Goal: Use online tool/utility: Utilize a website feature to perform a specific function

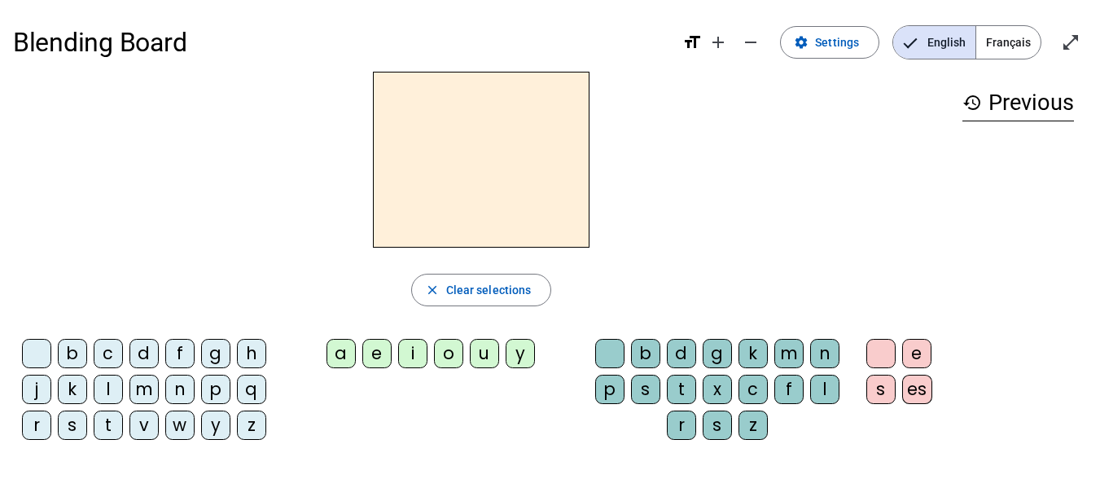
click at [143, 387] on div "m" at bounding box center [143, 389] width 29 height 29
click at [341, 356] on div "a" at bounding box center [341, 353] width 29 height 29
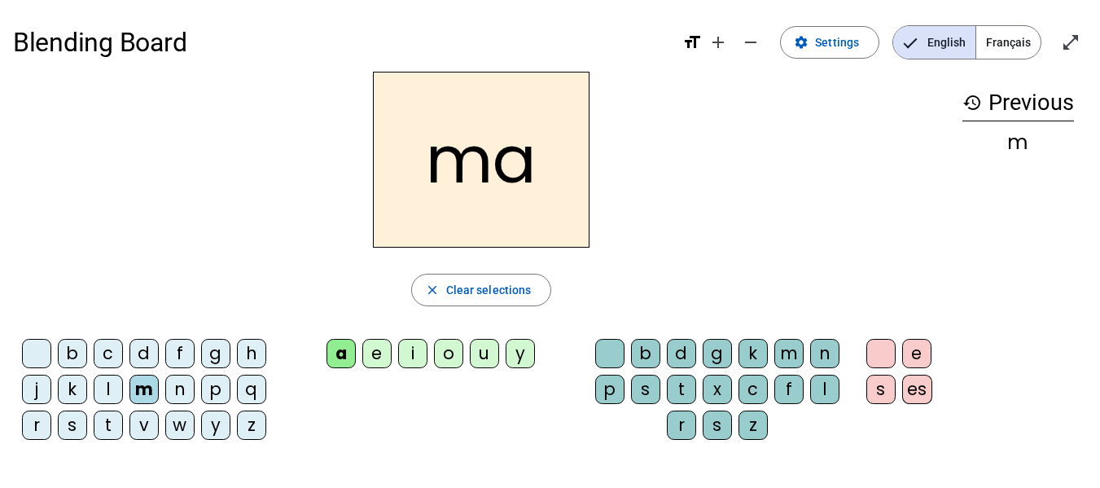
click at [107, 386] on div "l" at bounding box center [108, 389] width 29 height 29
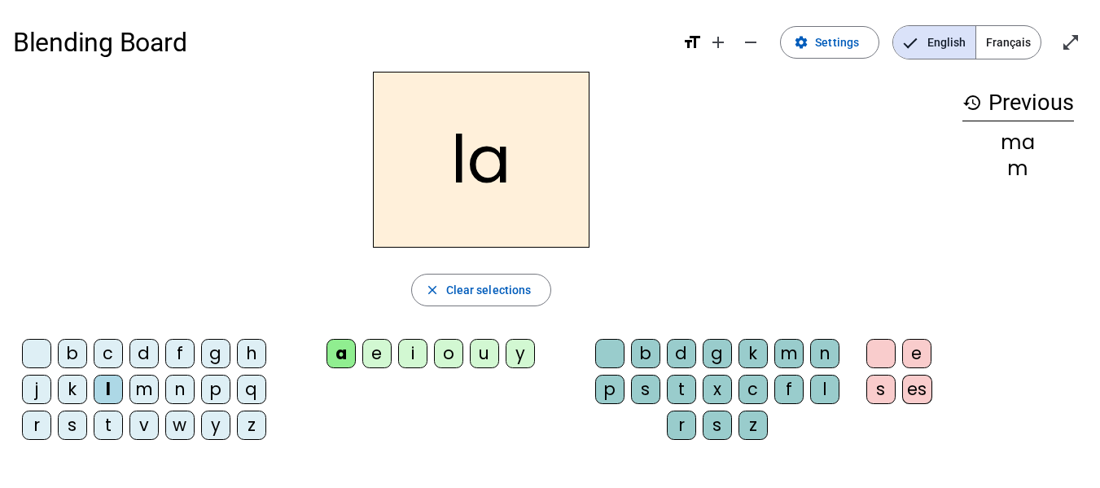
click at [377, 352] on div "e" at bounding box center [376, 353] width 29 height 29
click at [143, 361] on div "d" at bounding box center [143, 353] width 29 height 29
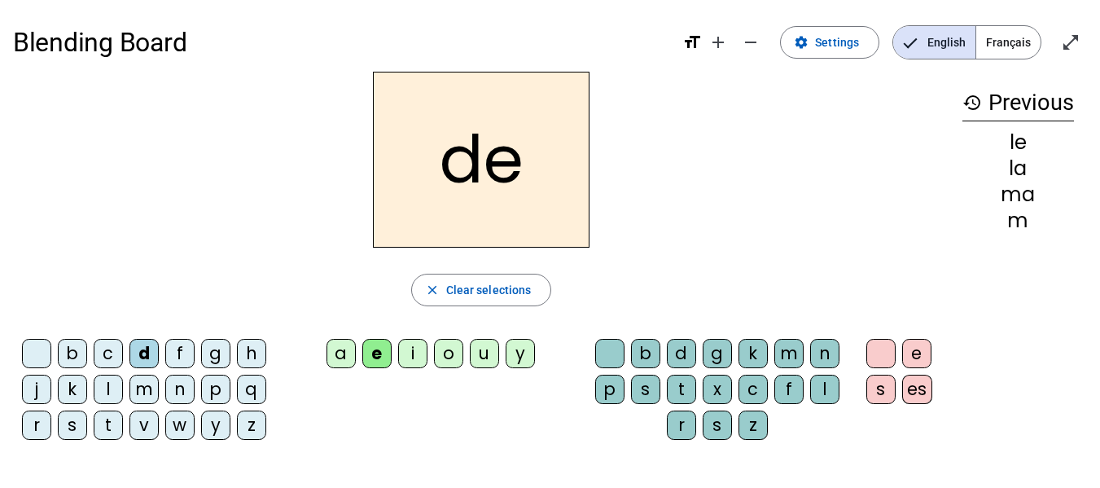
click at [485, 352] on div "u" at bounding box center [484, 353] width 29 height 29
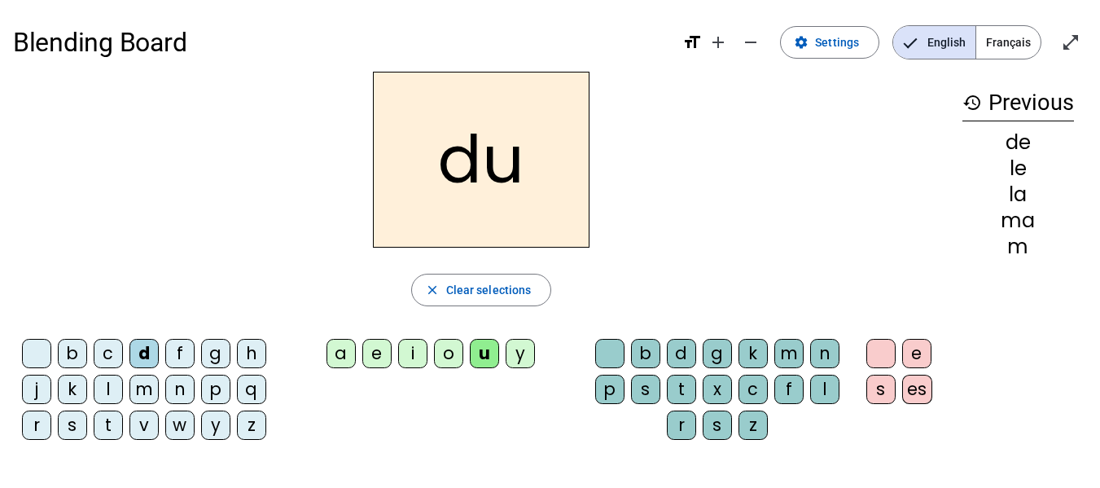
click at [110, 426] on div "t" at bounding box center [108, 424] width 29 height 29
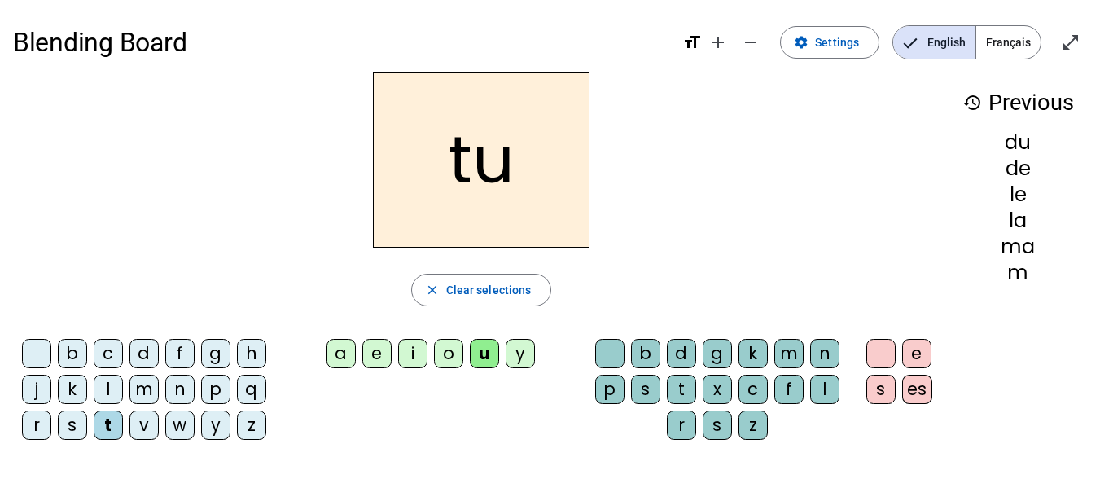
click at [177, 350] on div "f" at bounding box center [179, 353] width 29 height 29
click at [338, 346] on div "a" at bounding box center [341, 353] width 29 height 29
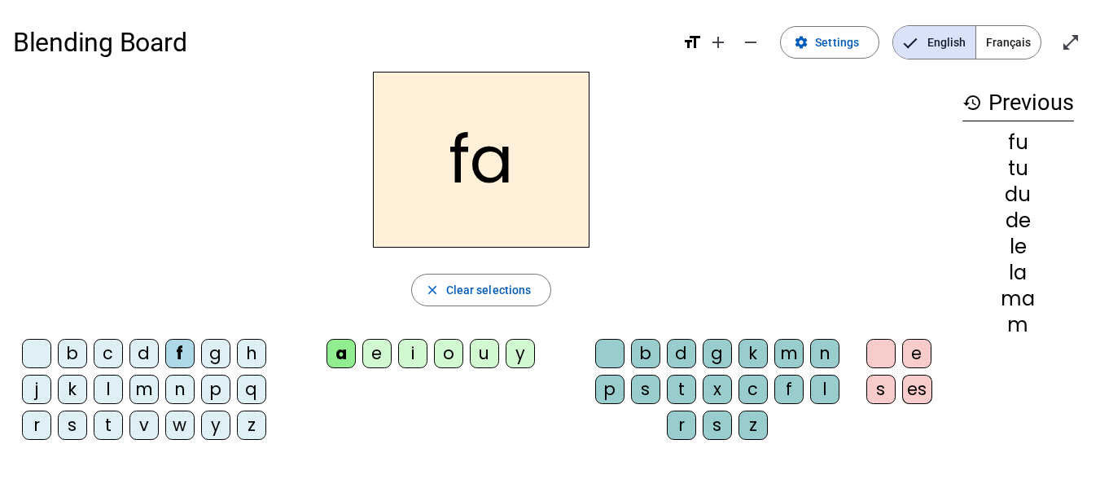
click at [108, 421] on div "t" at bounding box center [108, 424] width 29 height 29
click at [380, 351] on div "e" at bounding box center [376, 353] width 29 height 29
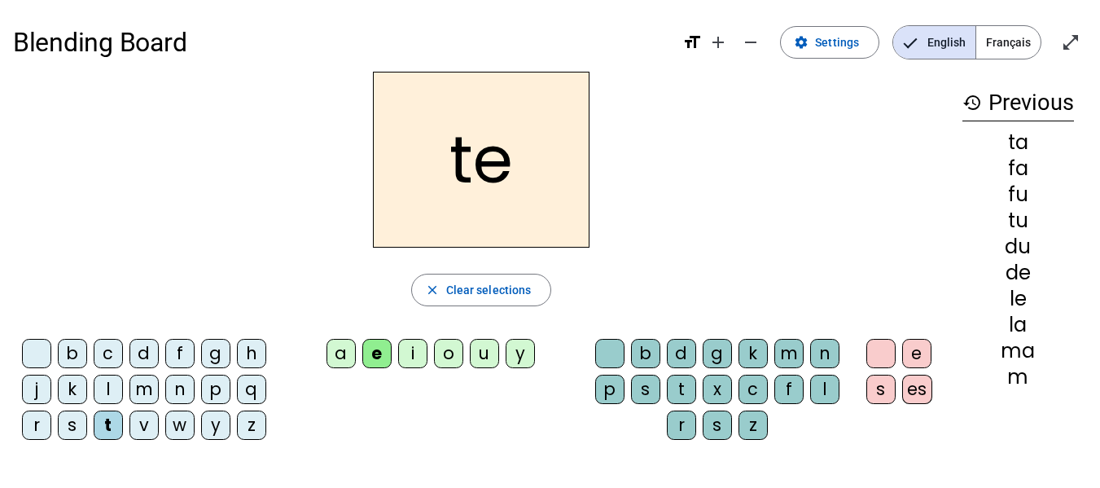
click at [144, 386] on div "m" at bounding box center [143, 389] width 29 height 29
